Goal: Transaction & Acquisition: Purchase product/service

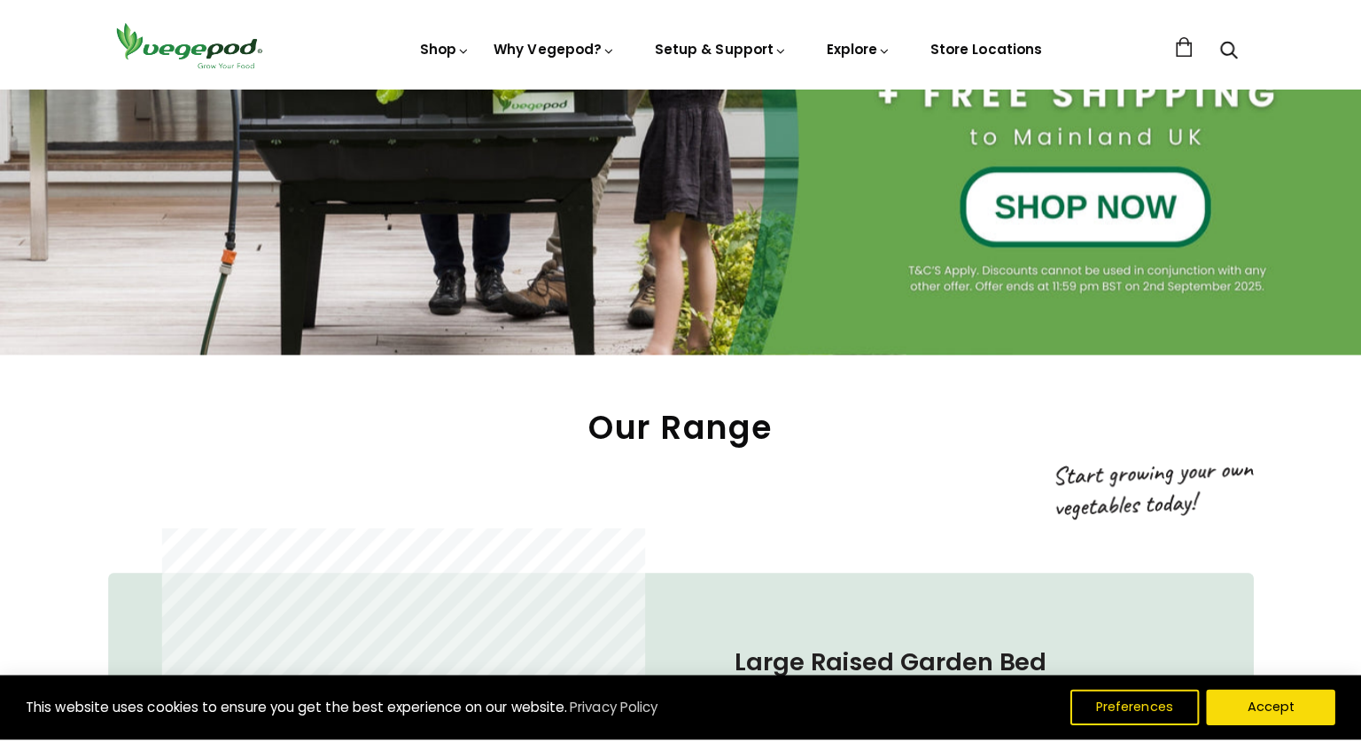
scroll to position [709, 0]
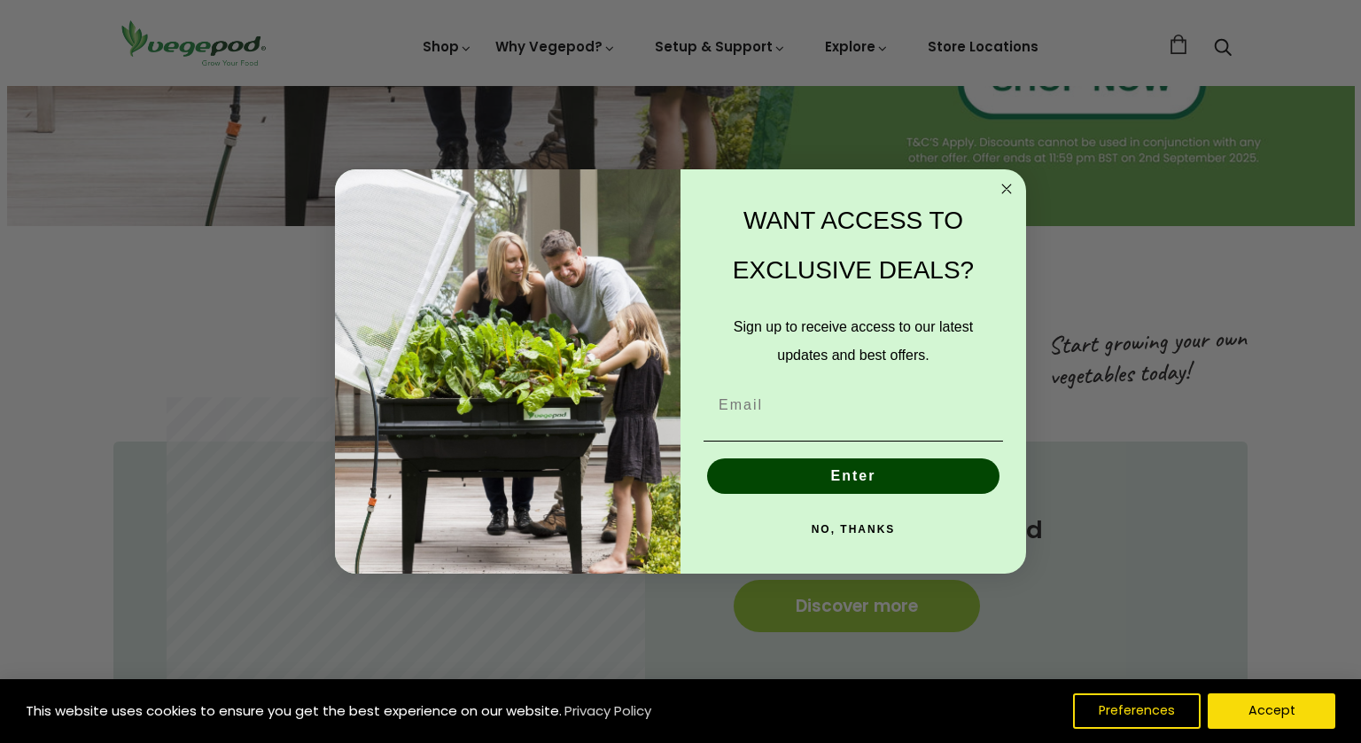
click at [1003, 187] on circle "Close dialog" at bounding box center [1007, 188] width 20 height 20
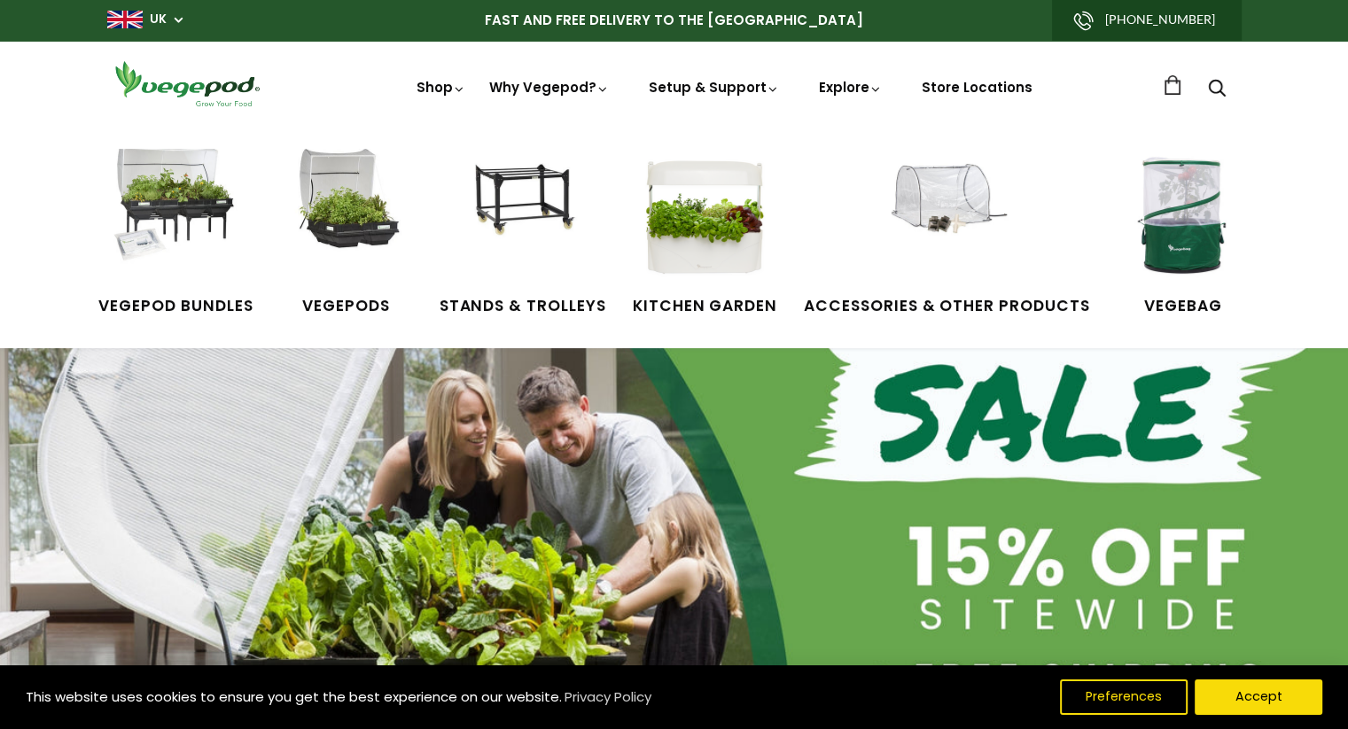
scroll to position [0, 967]
click at [1180, 249] on img at bounding box center [1183, 215] width 133 height 133
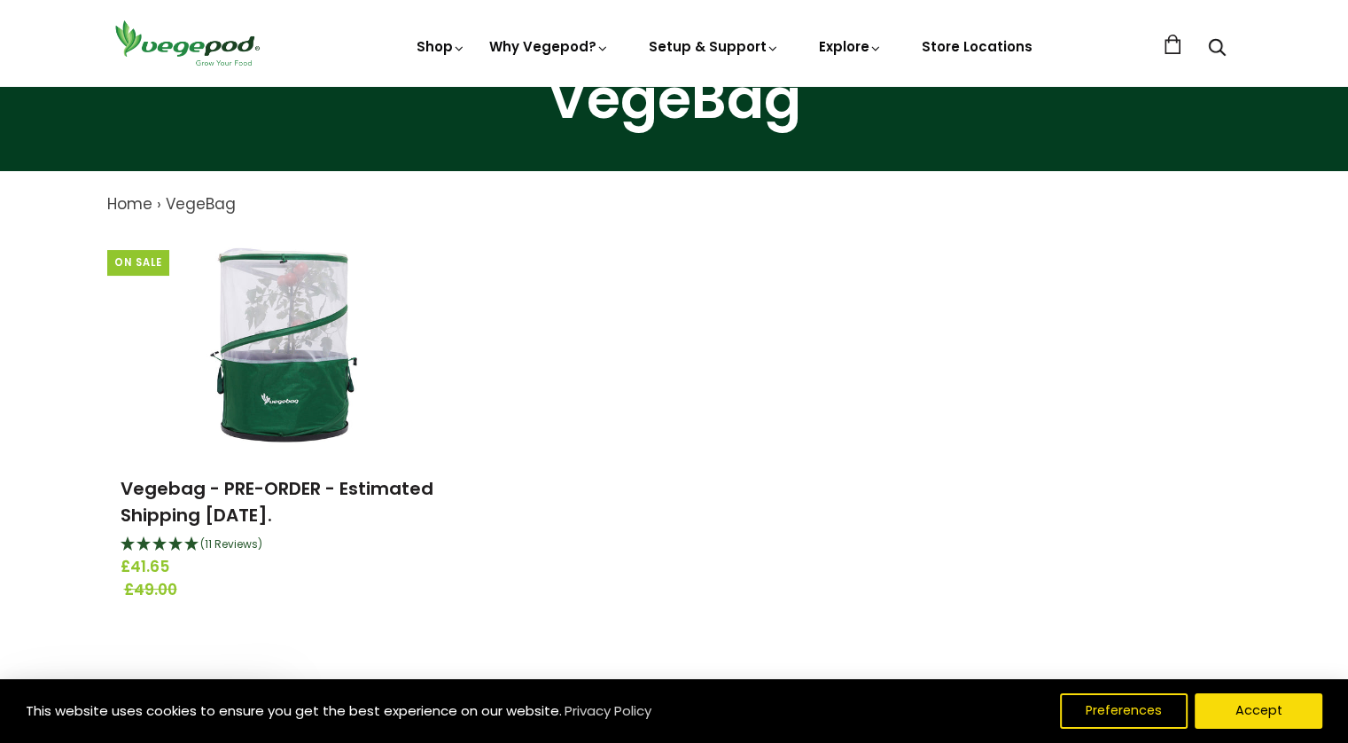
scroll to position [89, 0]
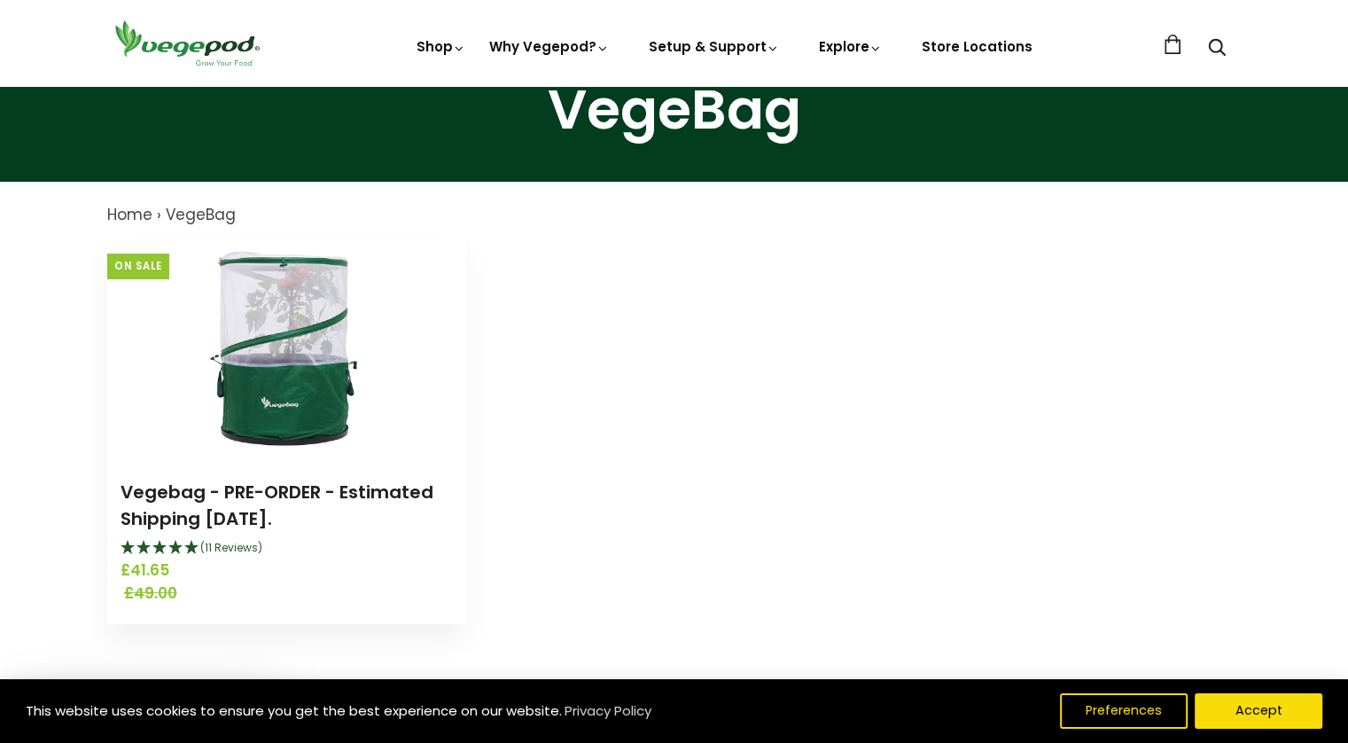
click at [167, 541] on icon "4.91 Stars - 11 Reviews" at bounding box center [160, 547] width 16 height 14
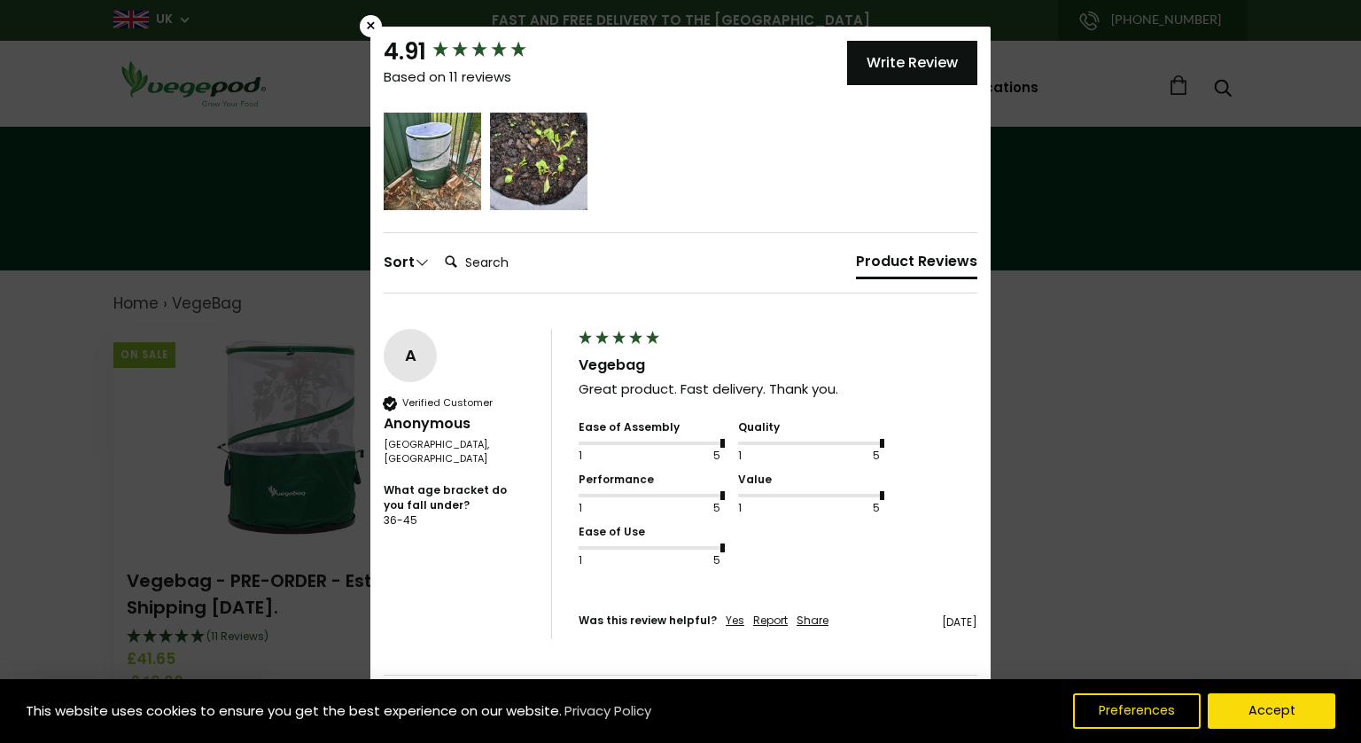
click at [363, 24] on div "×" at bounding box center [371, 26] width 22 height 22
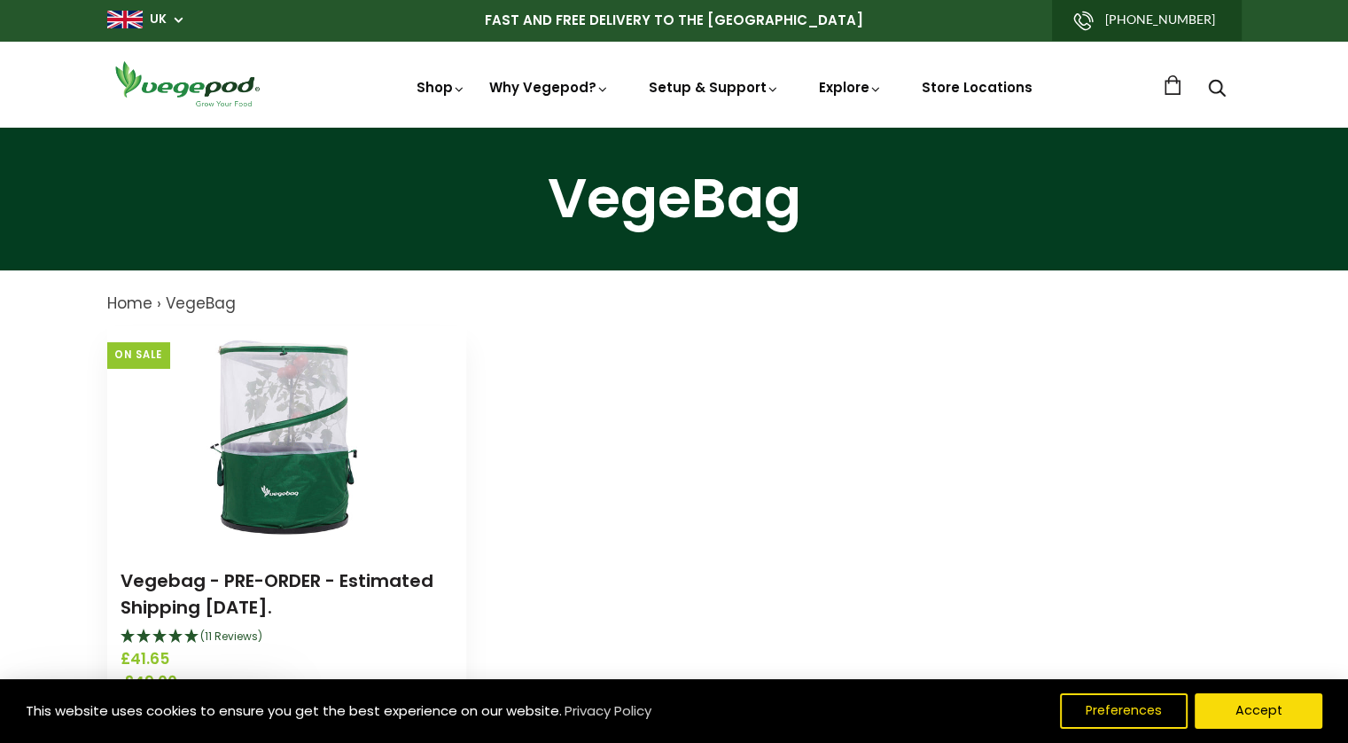
scroll to position [266, 0]
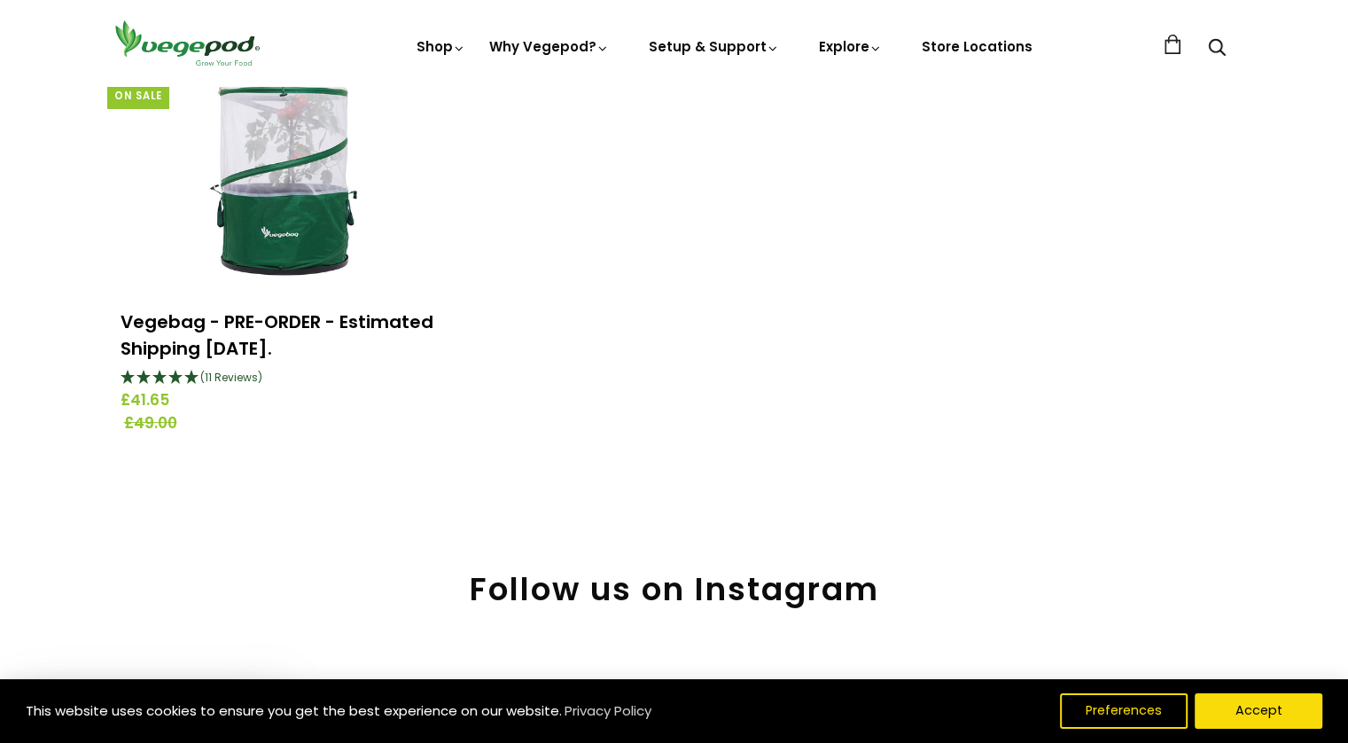
click at [210, 323] on link "Vegebag - PRE-ORDER - Estimated Shipping [DATE]." at bounding box center [277, 334] width 313 height 51
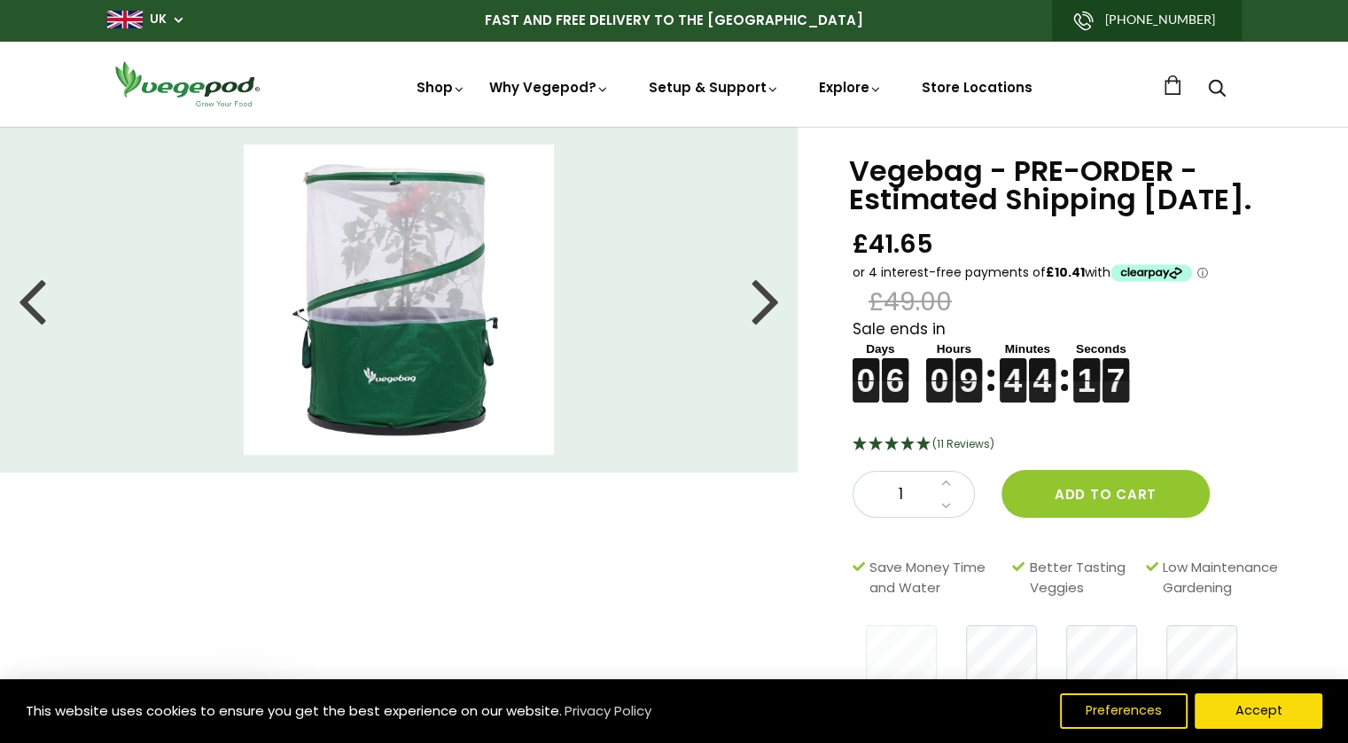
click at [766, 302] on div at bounding box center [766, 300] width 28 height 80
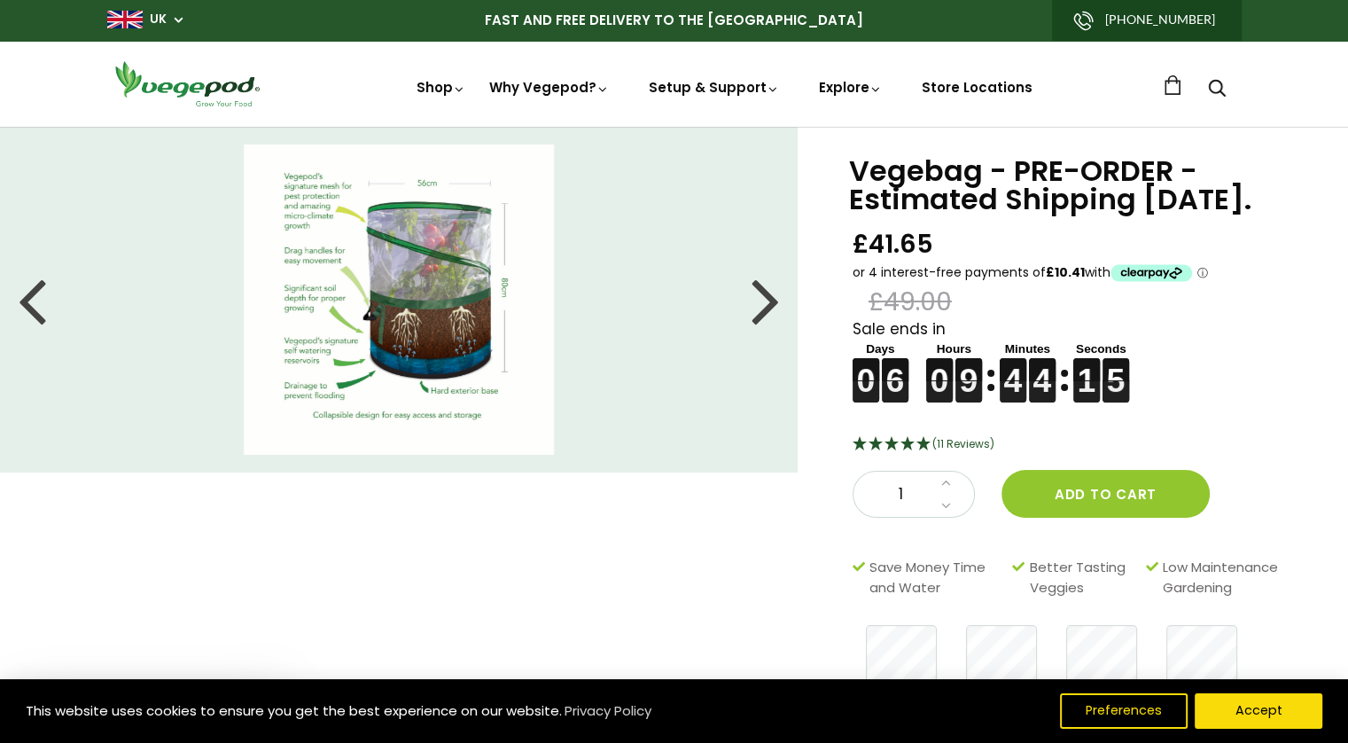
click at [766, 302] on div at bounding box center [766, 300] width 28 height 80
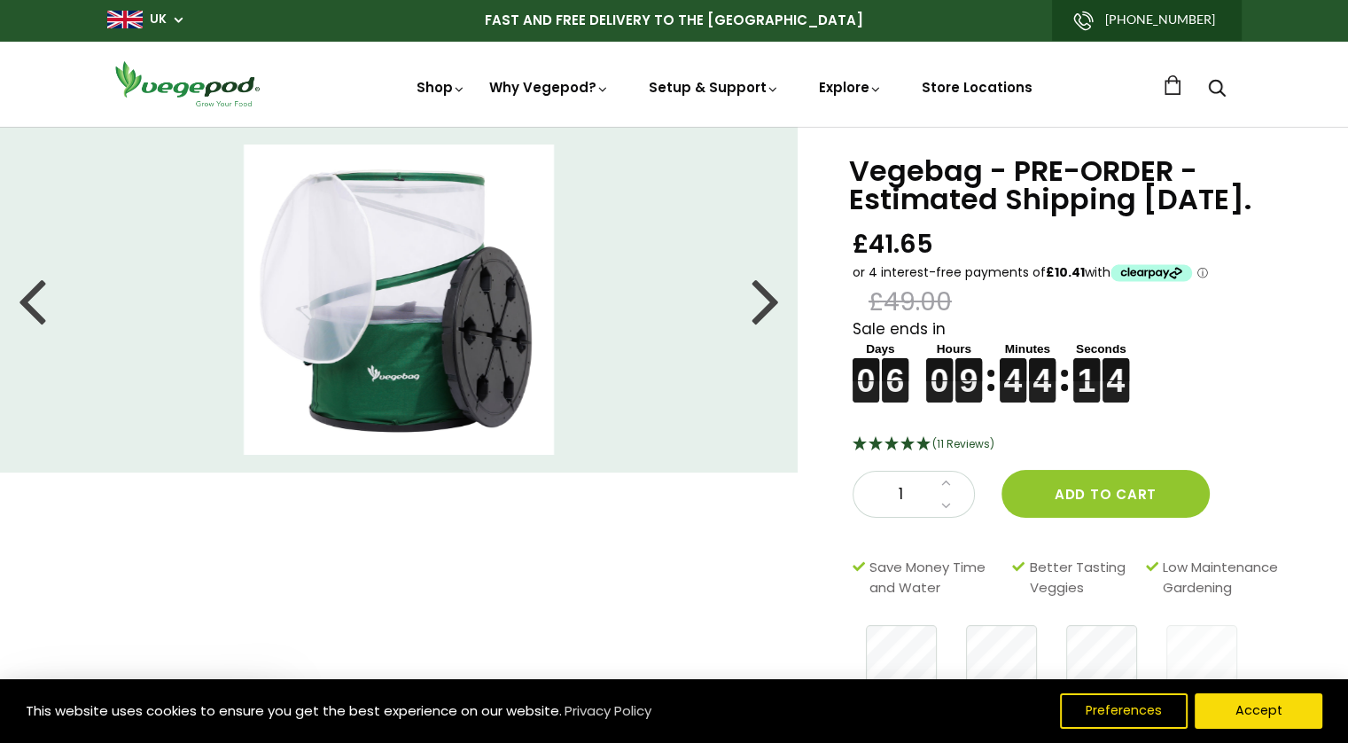
click at [766, 302] on div at bounding box center [766, 300] width 28 height 80
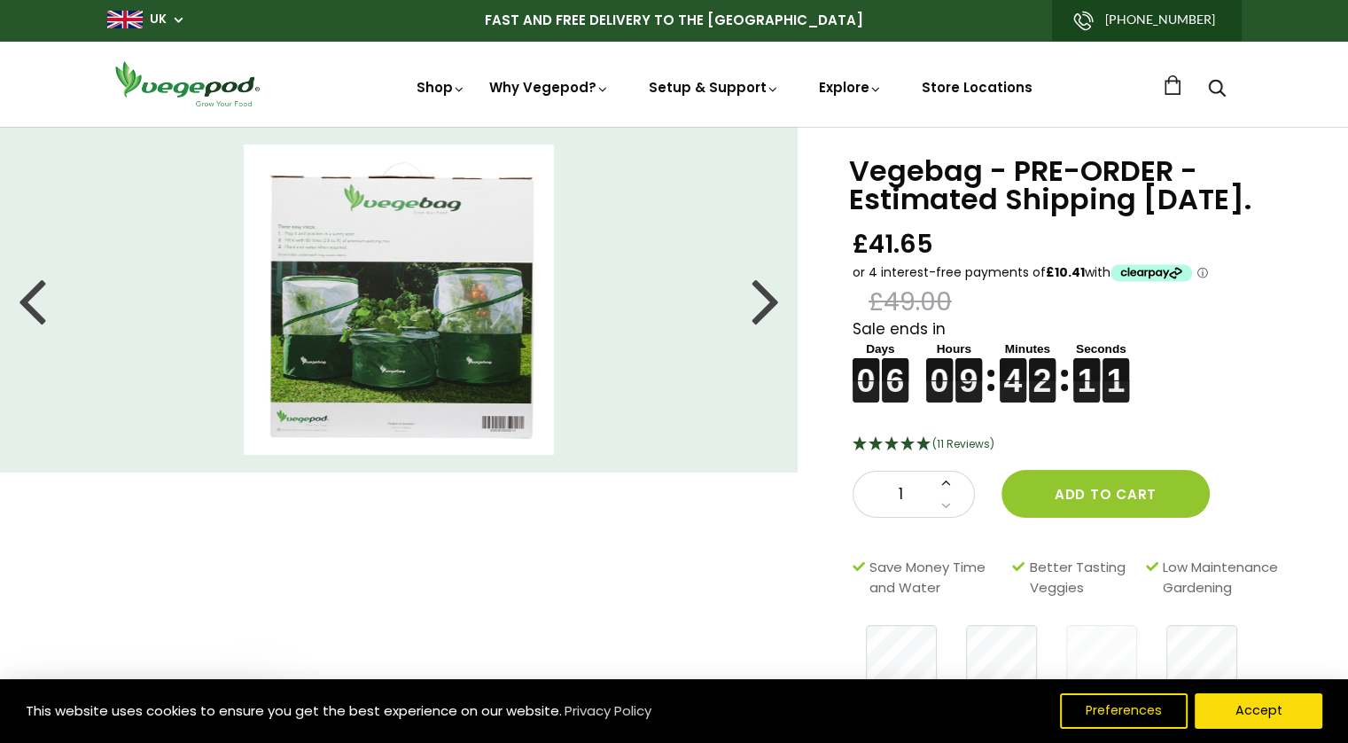
click at [947, 489] on icon at bounding box center [946, 481] width 10 height 15
click at [1068, 518] on button "Add to cart" at bounding box center [1105, 494] width 208 height 48
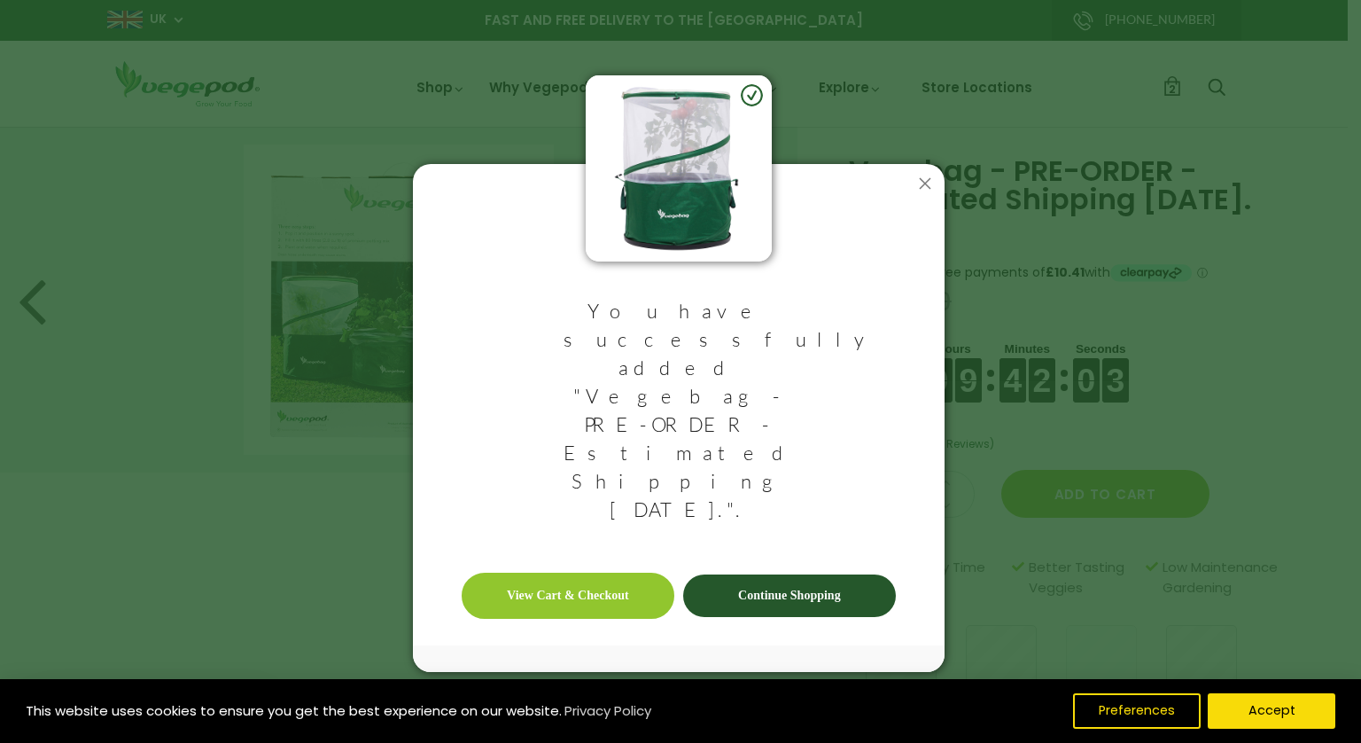
click at [575, 573] on link "View Cart & Checkout" at bounding box center [568, 596] width 213 height 46
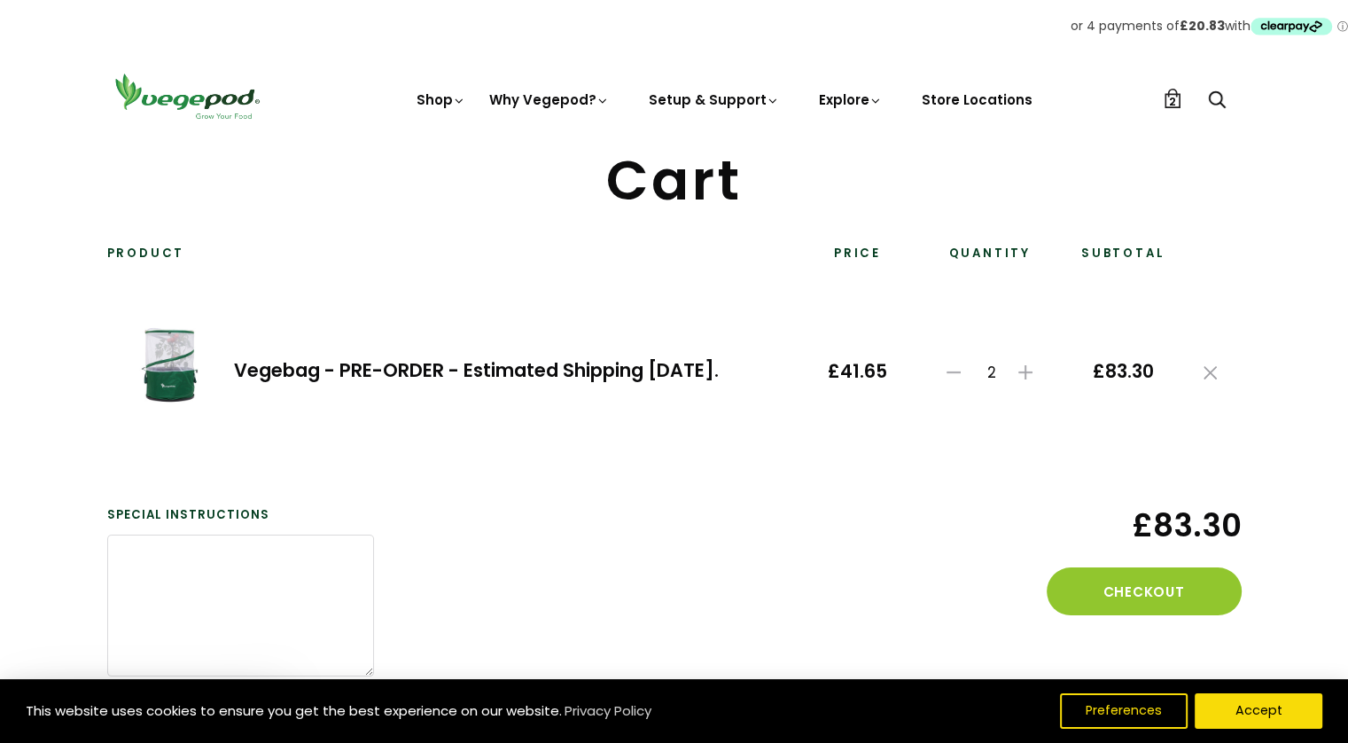
scroll to position [177, 0]
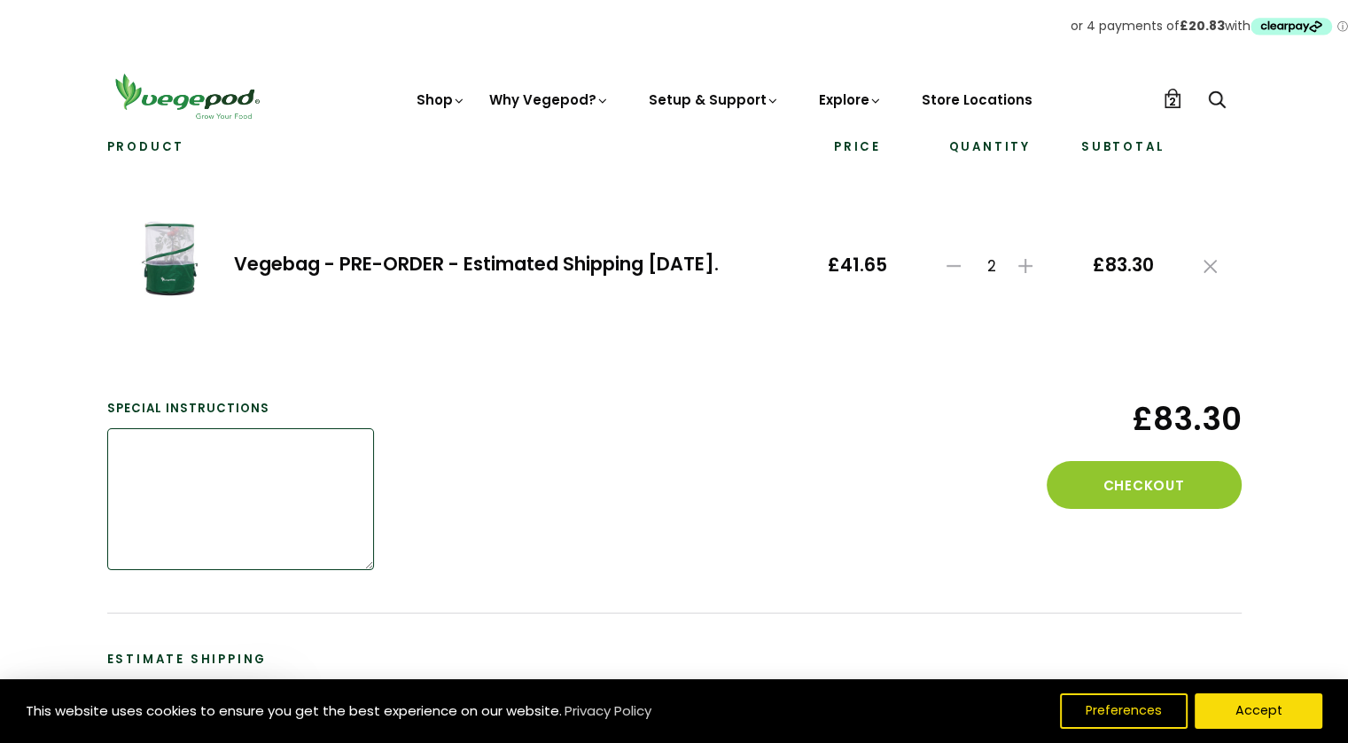
click at [142, 442] on textarea at bounding box center [240, 499] width 267 height 142
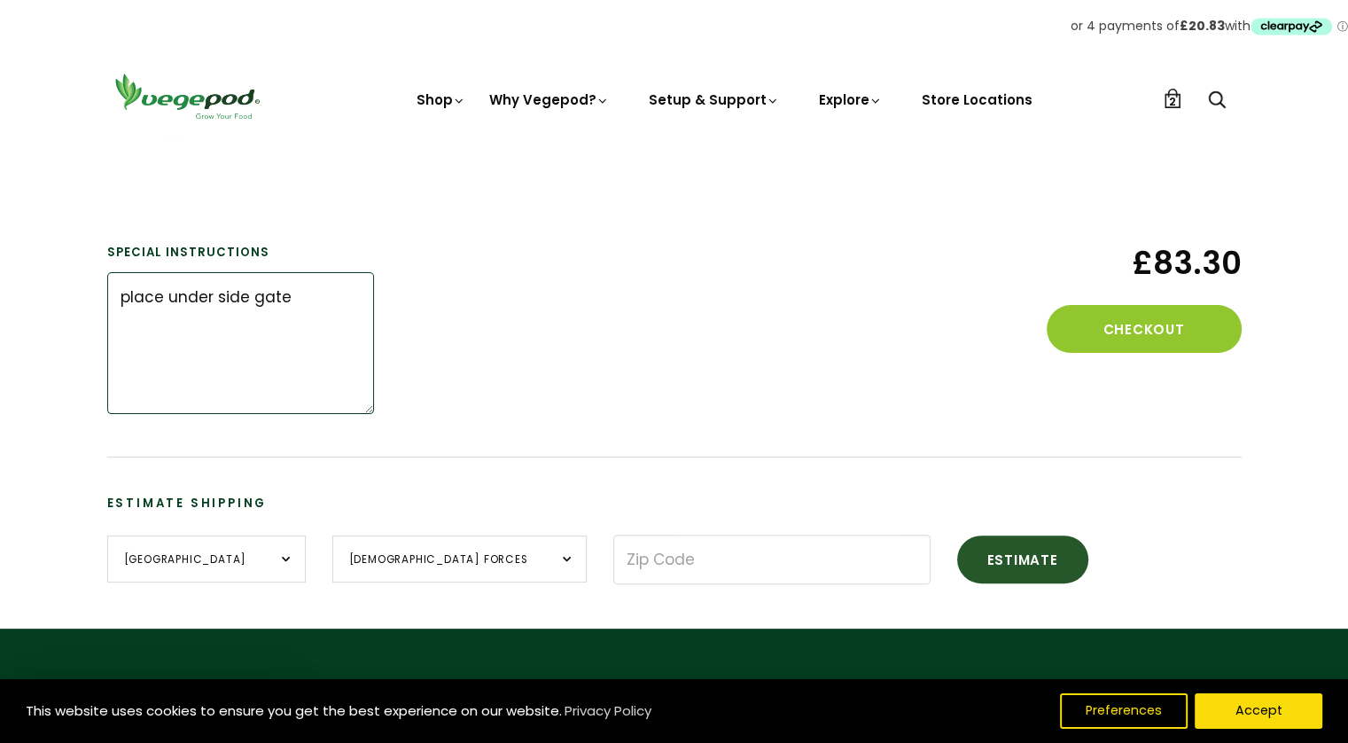
scroll to position [354, 0]
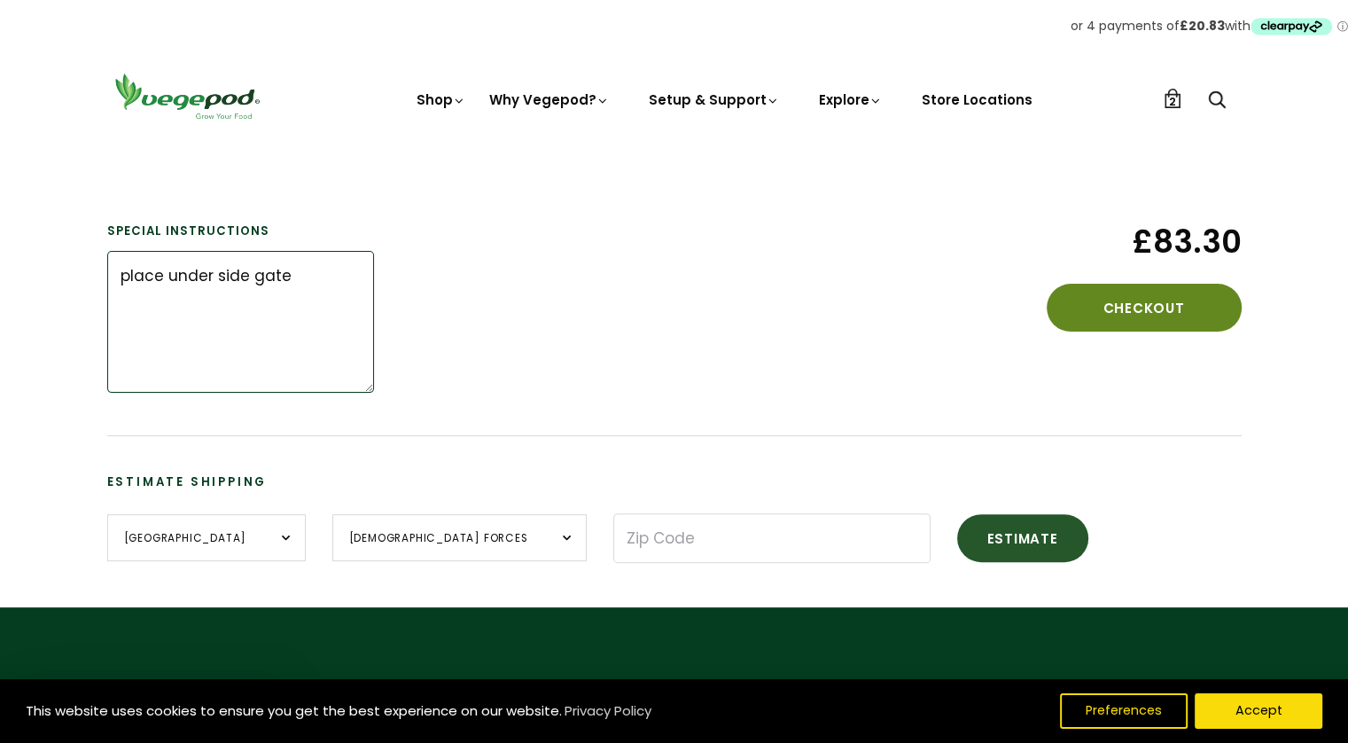
type textarea "place under side gate"
click at [1134, 299] on button "Checkout" at bounding box center [1144, 308] width 195 height 48
